Goal: Task Accomplishment & Management: Manage account settings

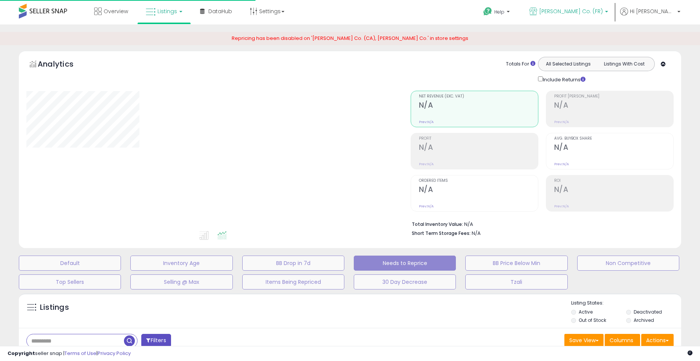
click at [584, 11] on span "[PERSON_NAME] Co. (FR)" at bounding box center [571, 12] width 64 height 8
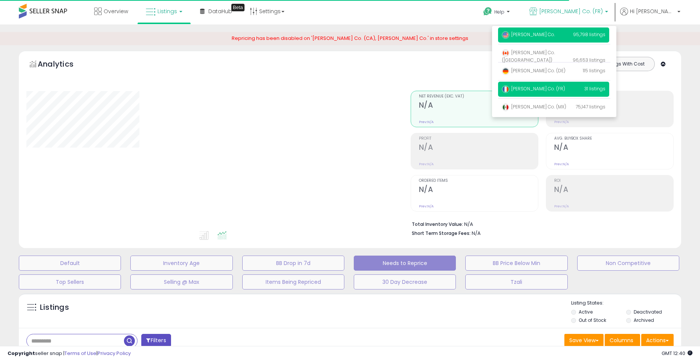
click at [576, 33] on p "LY Berditchev Co. 95,798 listings" at bounding box center [553, 34] width 111 height 15
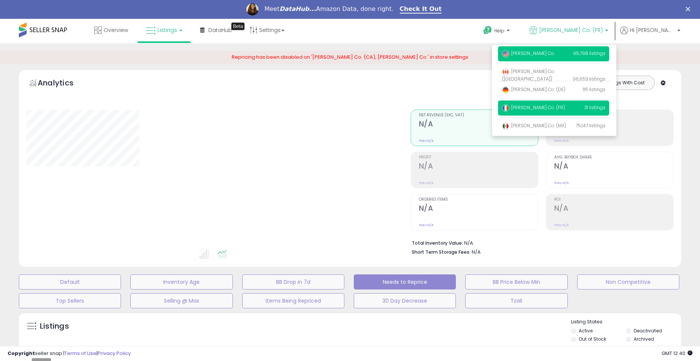
click at [543, 49] on p "LY Berditchev Co. 95,798 listings" at bounding box center [553, 53] width 111 height 15
click at [543, 53] on span "[PERSON_NAME] Co." at bounding box center [528, 53] width 53 height 6
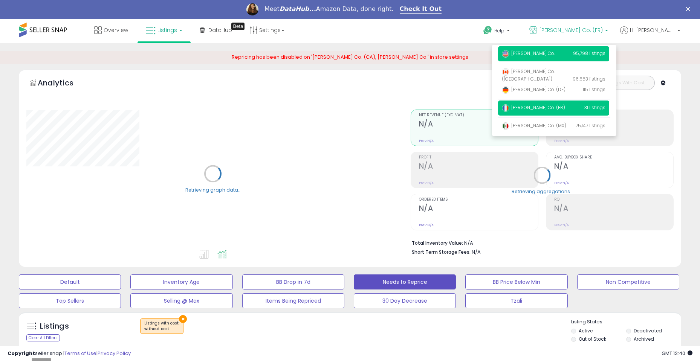
select select "**"
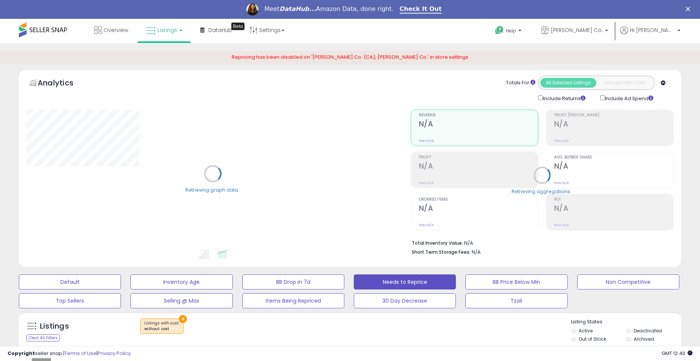
select select "**"
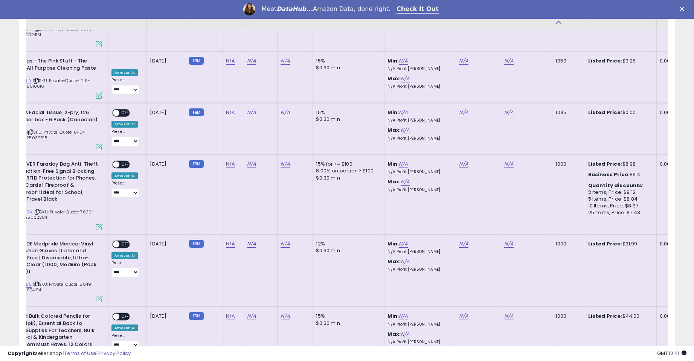
scroll to position [3654, 0]
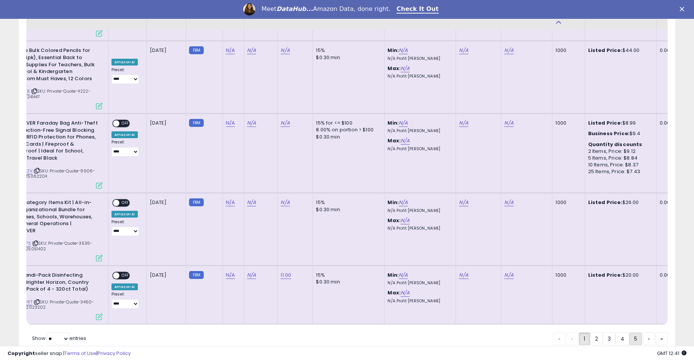
click at [632, 332] on link "5" at bounding box center [635, 338] width 13 height 13
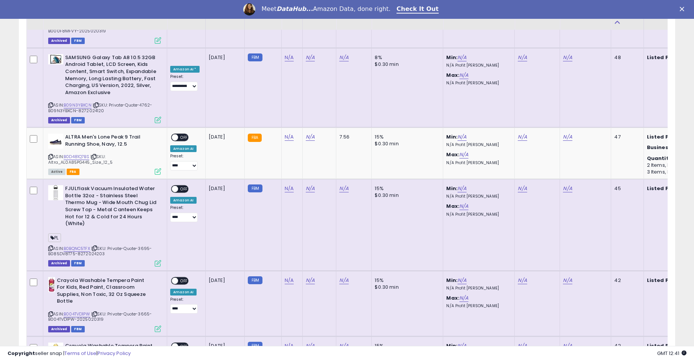
scroll to position [2591, 0]
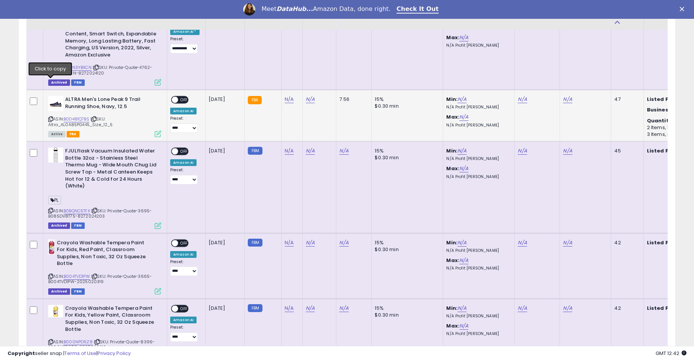
click at [52, 117] on icon at bounding box center [50, 119] width 5 height 4
click at [290, 96] on link "N/A" at bounding box center [289, 100] width 9 height 8
click at [330, 44] on button "button" at bounding box center [323, 43] width 13 height 11
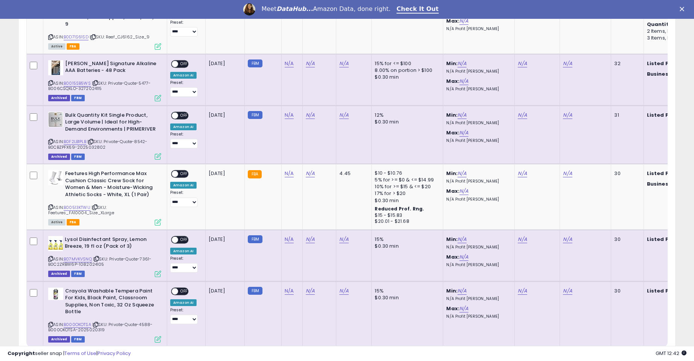
scroll to position [3444, 0]
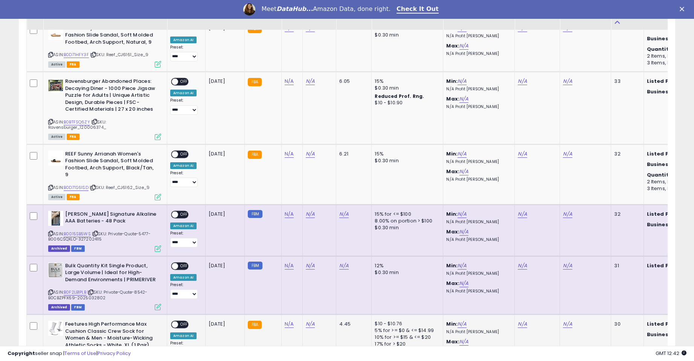
click at [54, 321] on div "ASIN: B00513KTWU | SKU: Feetures_FA10004_Size_XLarge Active FBA" at bounding box center [104, 348] width 113 height 54
click at [50, 356] on icon at bounding box center [50, 358] width 5 height 4
click at [288, 320] on link "N/A" at bounding box center [289, 324] width 9 height 8
type input "****"
click at [315, 248] on button "submit" at bounding box center [308, 247] width 13 height 11
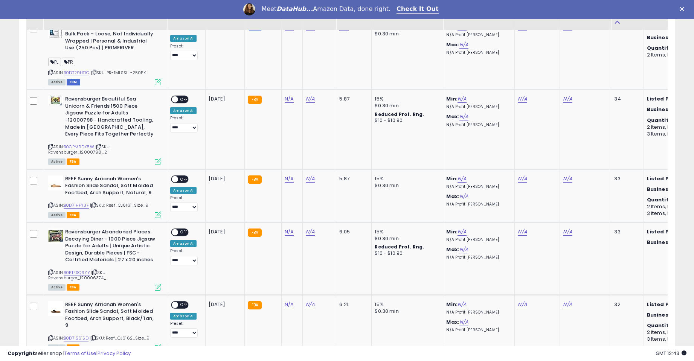
scroll to position [3218, 0]
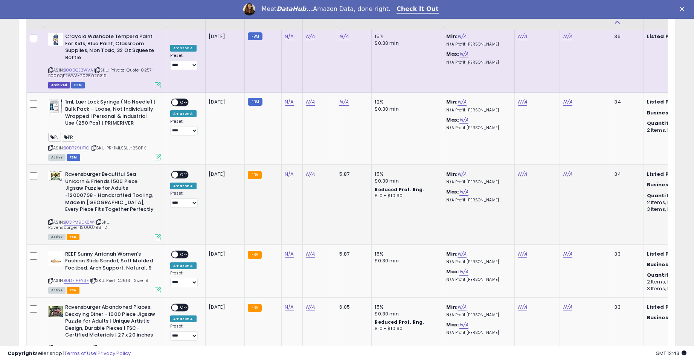
click at [50, 220] on icon at bounding box center [50, 222] width 5 height 4
click at [287, 171] on link "N/A" at bounding box center [289, 175] width 9 height 8
type input "*****"
click button "submit" at bounding box center [308, 104] width 13 height 11
click at [49, 346] on icon at bounding box center [50, 348] width 5 height 4
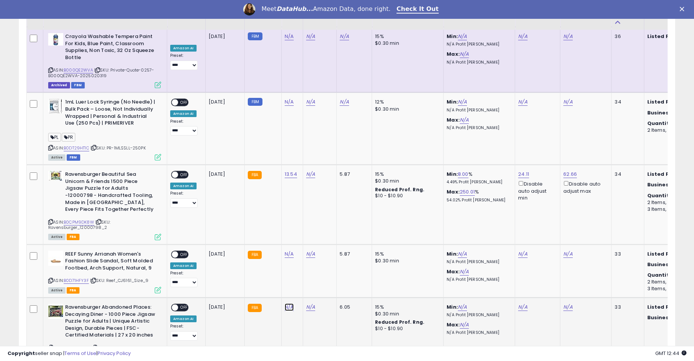
click at [287, 303] on link "N/A" at bounding box center [289, 307] width 9 height 8
type input "****"
click at [315, 239] on button "submit" at bounding box center [308, 237] width 13 height 11
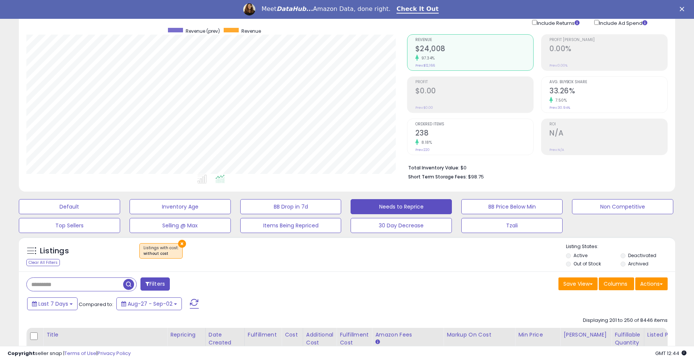
scroll to position [113, 0]
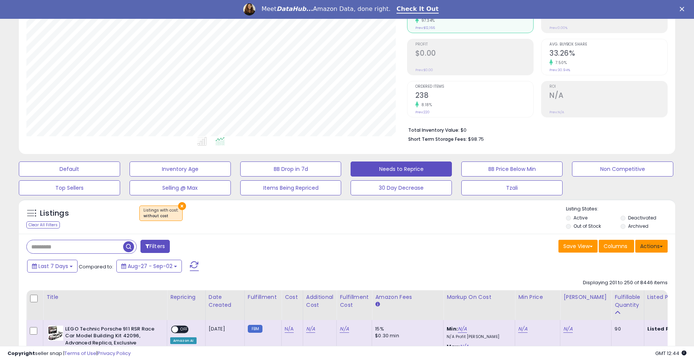
click at [653, 245] on button "Actions" at bounding box center [651, 246] width 32 height 13
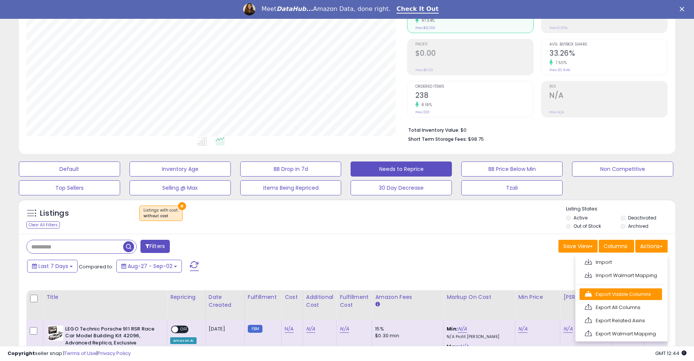
click at [640, 297] on link "Export Visible Columns" at bounding box center [620, 294] width 82 height 12
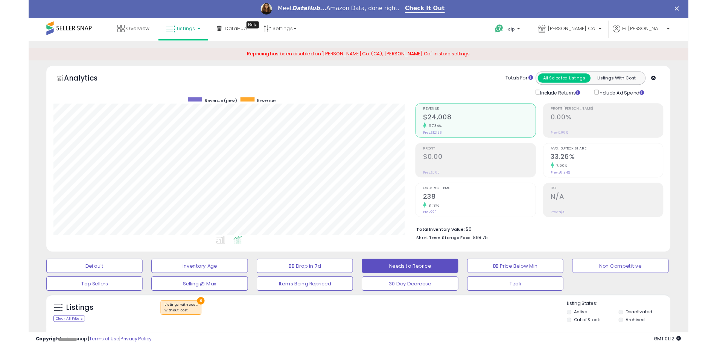
scroll to position [154, 394]
